Goal: Task Accomplishment & Management: Complete application form

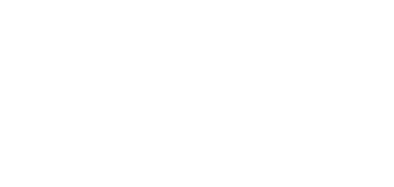
select select "MY"
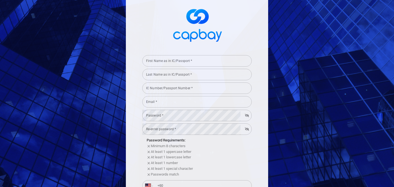
scroll to position [12, 0]
click at [184, 60] on input "First Name as in IC/Passport *" at bounding box center [196, 61] width 109 height 11
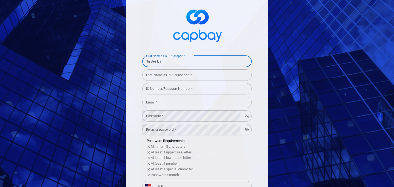
drag, startPoint x: 167, startPoint y: 64, endPoint x: 150, endPoint y: 62, distance: 17.0
click at [150, 62] on input "Ng Bee Lian" at bounding box center [196, 61] width 109 height 11
type input "Ng"
click at [160, 79] on input "Last Name as in IC/Passport *" at bounding box center [196, 74] width 109 height 11
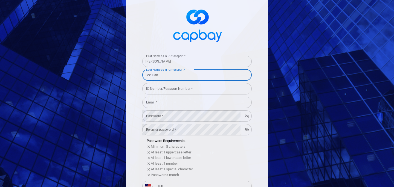
type input "Bee Lian"
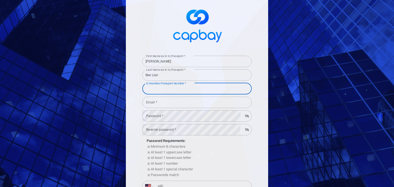
click at [166, 90] on input "IC Number/Passport Number *" at bounding box center [196, 88] width 109 height 11
type input "740202085254"
click at [166, 102] on input "Email *" at bounding box center [196, 102] width 109 height 11
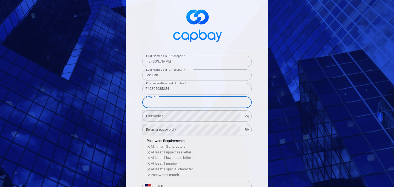
type input "nblian74@gmail.com"
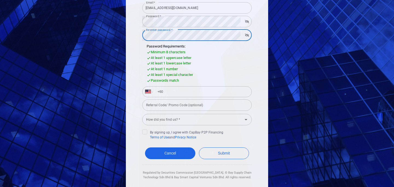
scroll to position [115, 0]
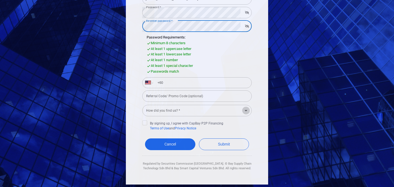
click at [244, 112] on icon "Open" at bounding box center [246, 111] width 7 height 7
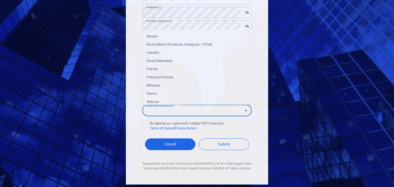
click at [178, 36] on li "Google" at bounding box center [196, 36] width 109 height 8
type input "Google"
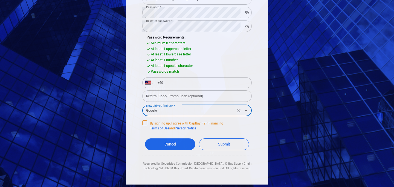
click at [146, 121] on icon at bounding box center [145, 122] width 4 height 4
click at [0, 0] on input "By signing up, I agree with CapBay P2P Financing Terms of Use and Privacy Notice" at bounding box center [0, 0] width 0 height 0
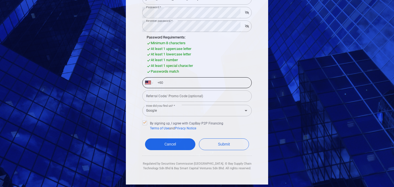
click at [178, 85] on input "+60" at bounding box center [201, 83] width 95 height 9
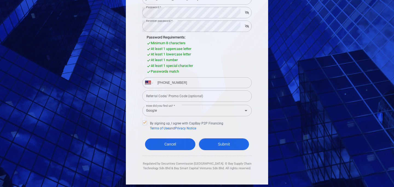
type input "+60 12 554 5937"
click at [218, 147] on button "Submit" at bounding box center [224, 145] width 50 height 12
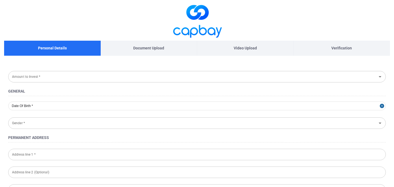
type input "1974-02-02"
type input "Female"
type input "740202-08-5254"
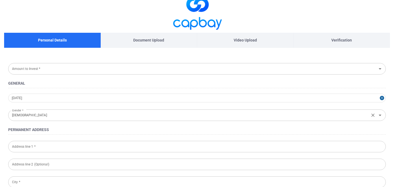
scroll to position [8, 0]
click at [379, 66] on icon "Open" at bounding box center [380, 69] width 7 height 7
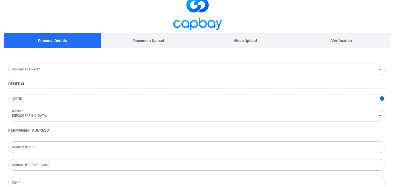
scroll to position [0, 0]
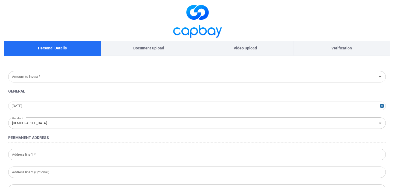
click at [148, 49] on p "Document Upload" at bounding box center [148, 48] width 31 height 6
select select "MY"
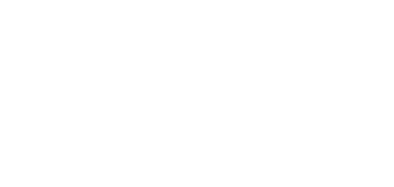
select select "MY"
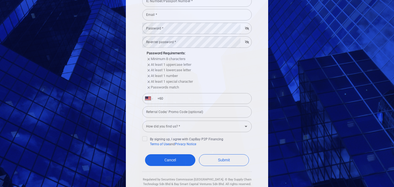
scroll to position [115, 0]
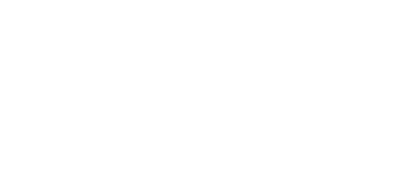
select select "MY"
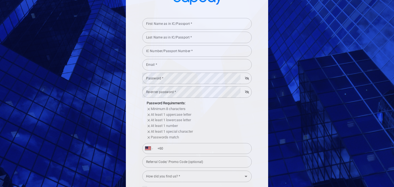
scroll to position [33, 0]
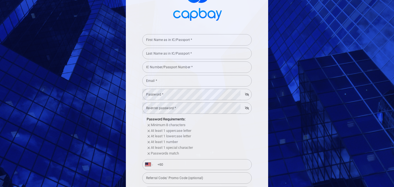
click at [175, 40] on input "First Name as in IC/Passport *" at bounding box center [196, 39] width 109 height 11
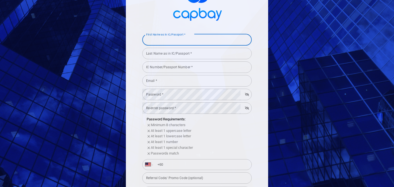
type input "Ng"
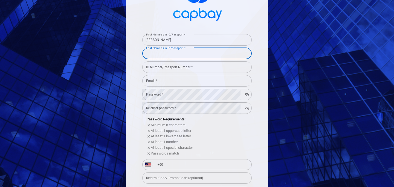
click at [177, 56] on input "Last Name as in IC/Passport *" at bounding box center [196, 53] width 109 height 11
type input "Bee Lian"
click at [177, 68] on input "IC Number/Passport Number *" at bounding box center [196, 67] width 109 height 11
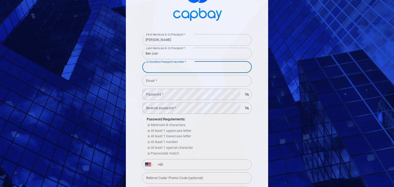
type input "740202085254"
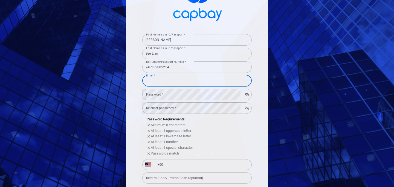
click at [178, 79] on input "Email *" at bounding box center [196, 80] width 109 height 11
type input "nblian74@gmail.com"
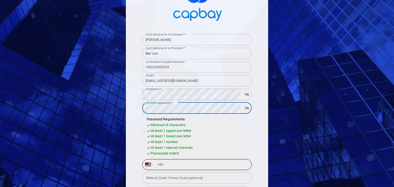
click at [171, 169] on input "+60" at bounding box center [201, 165] width 95 height 9
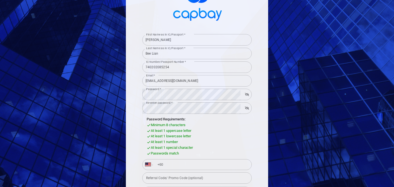
type input "+60 12 554 5937"
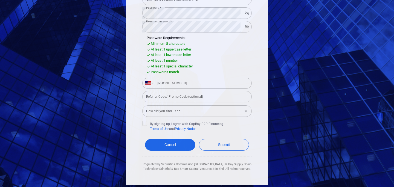
scroll to position [115, 0]
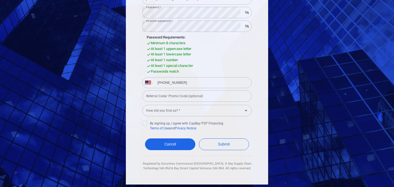
click at [247, 113] on icon "Open" at bounding box center [246, 111] width 7 height 7
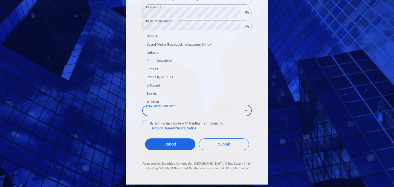
click at [182, 37] on li "Google" at bounding box center [196, 36] width 109 height 8
type input "Google"
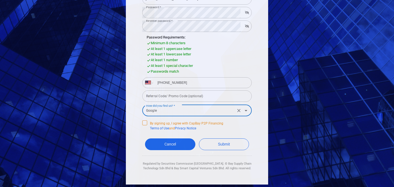
click at [145, 122] on icon at bounding box center [145, 122] width 4 height 4
click at [0, 0] on input "By signing up, I agree with CapBay P2P Financing Terms of Use and Privacy Notice" at bounding box center [0, 0] width 0 height 0
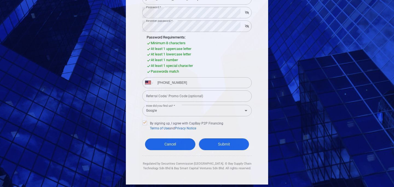
click at [210, 143] on button "Submit" at bounding box center [224, 145] width 50 height 12
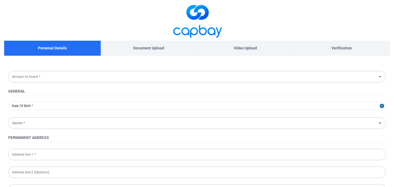
type input "1974-02-02"
type input "Female"
type input "740202-08-5254"
click at [380, 80] on button "Open" at bounding box center [380, 77] width 8 height 8
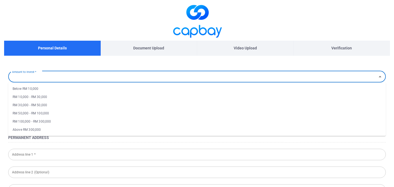
click at [129, 87] on li "Below RM 10,000" at bounding box center [197, 89] width 378 height 8
type input "Below RM 10,000"
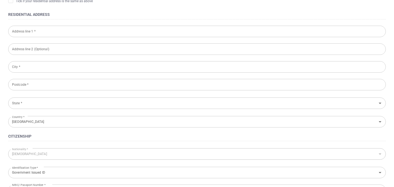
scroll to position [327, 0]
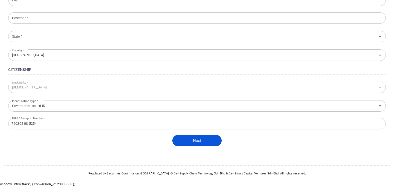
click at [187, 140] on button "Next" at bounding box center [196, 140] width 49 height 11
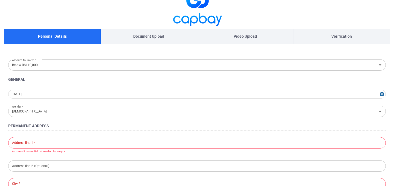
scroll to position [0, 0]
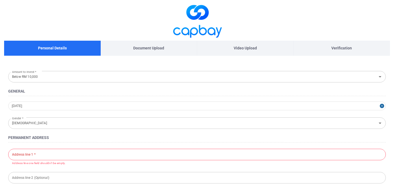
select select "MY"
